Goal: Information Seeking & Learning: Learn about a topic

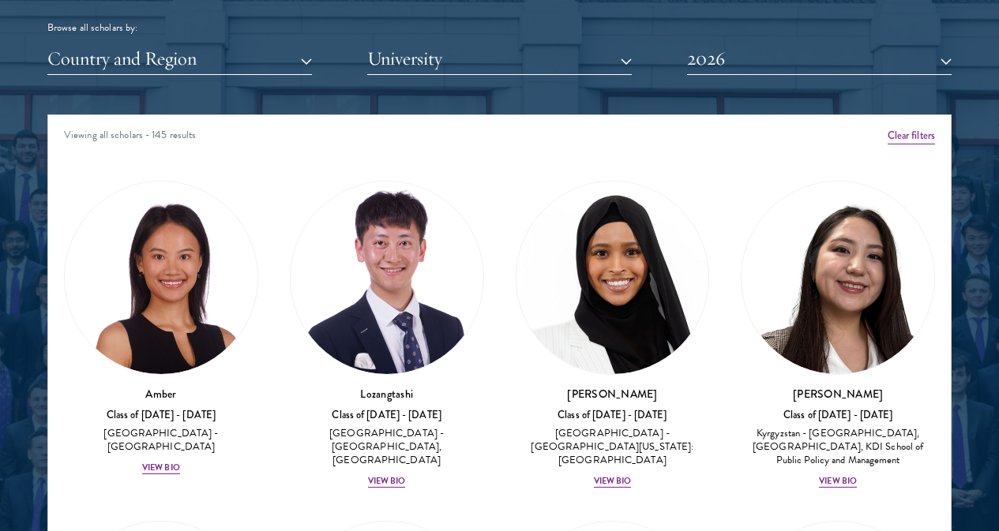
scroll to position [1970, 0]
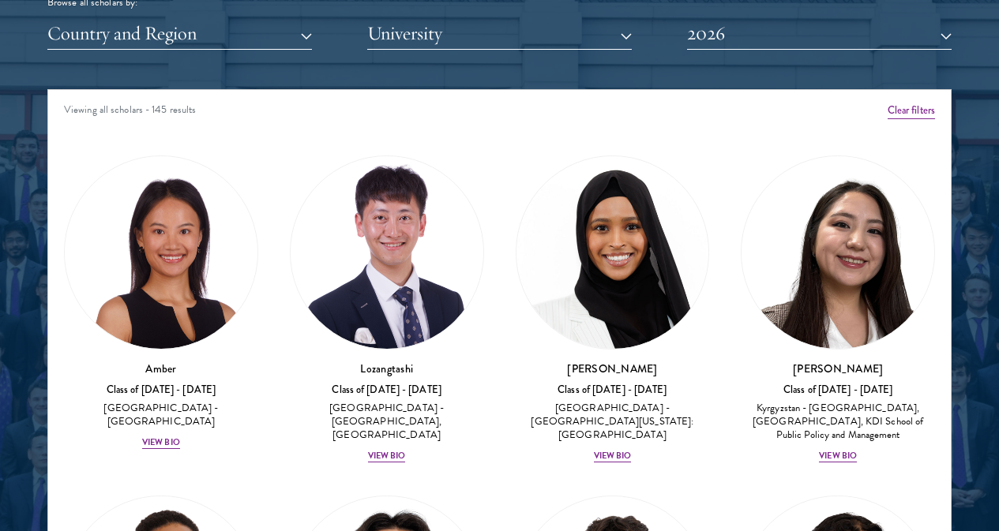
drag, startPoint x: 1002, startPoint y: 31, endPoint x: 1010, endPoint y: 216, distance: 185.7
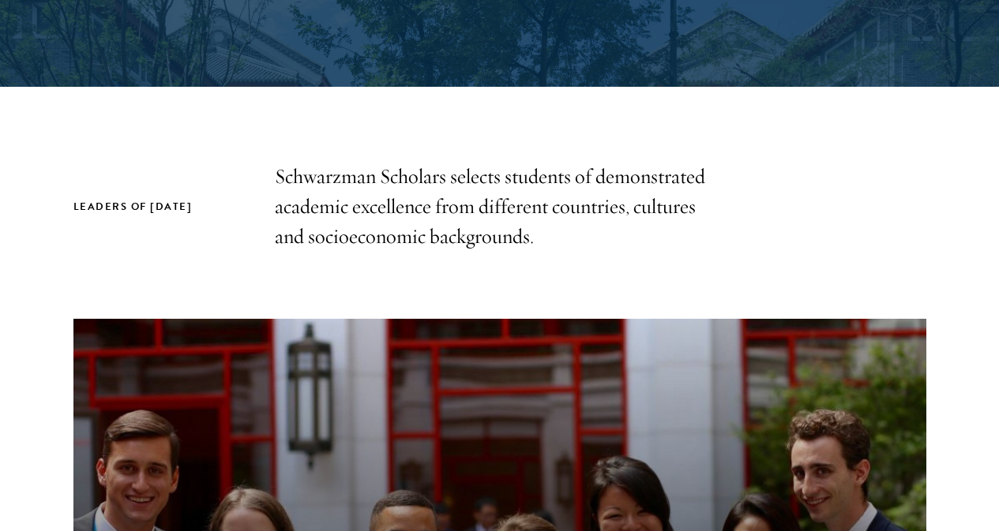
scroll to position [570, 0]
